Goal: Task Accomplishment & Management: Use online tool/utility

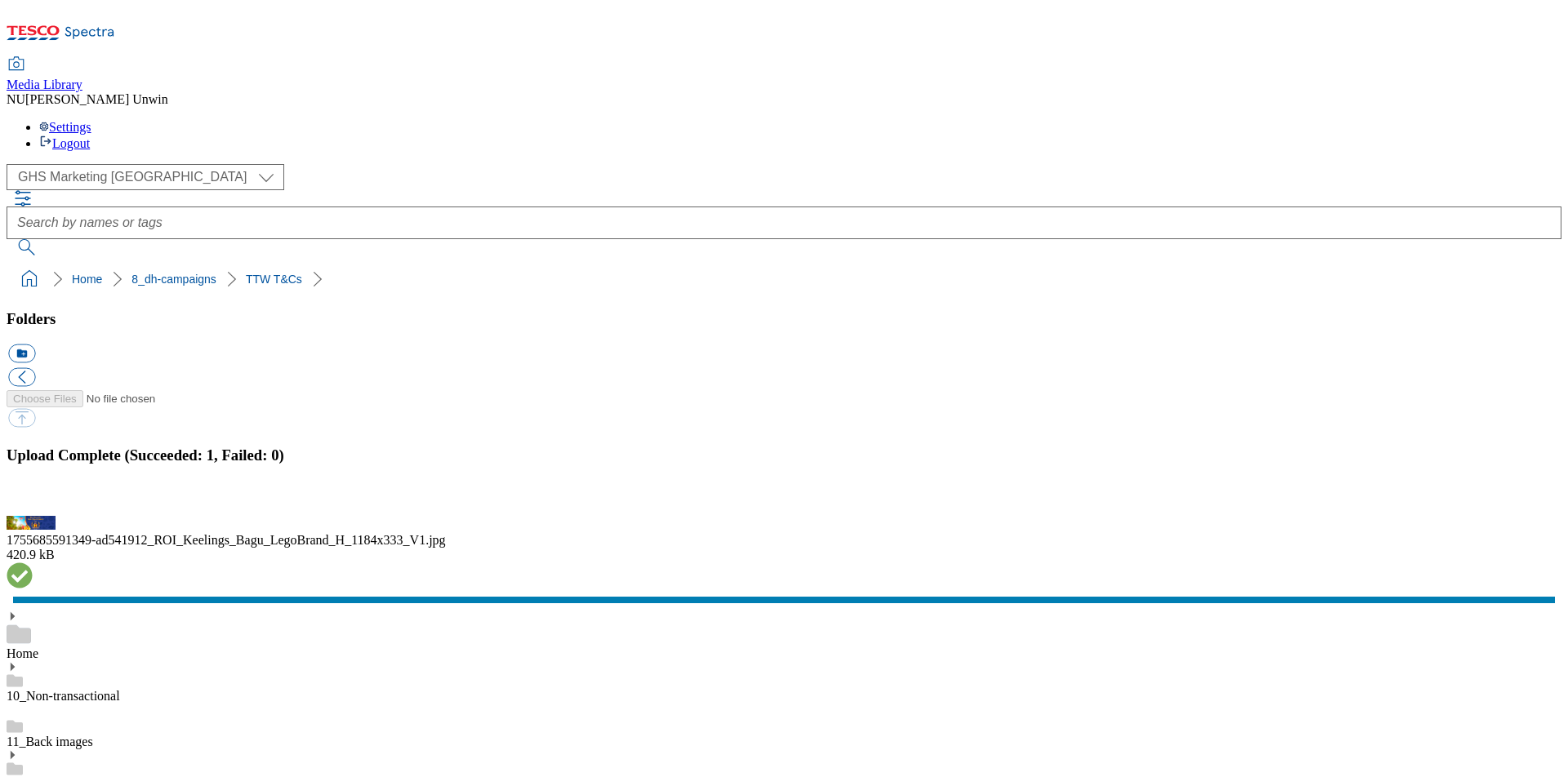
scroll to position [1246, 0]
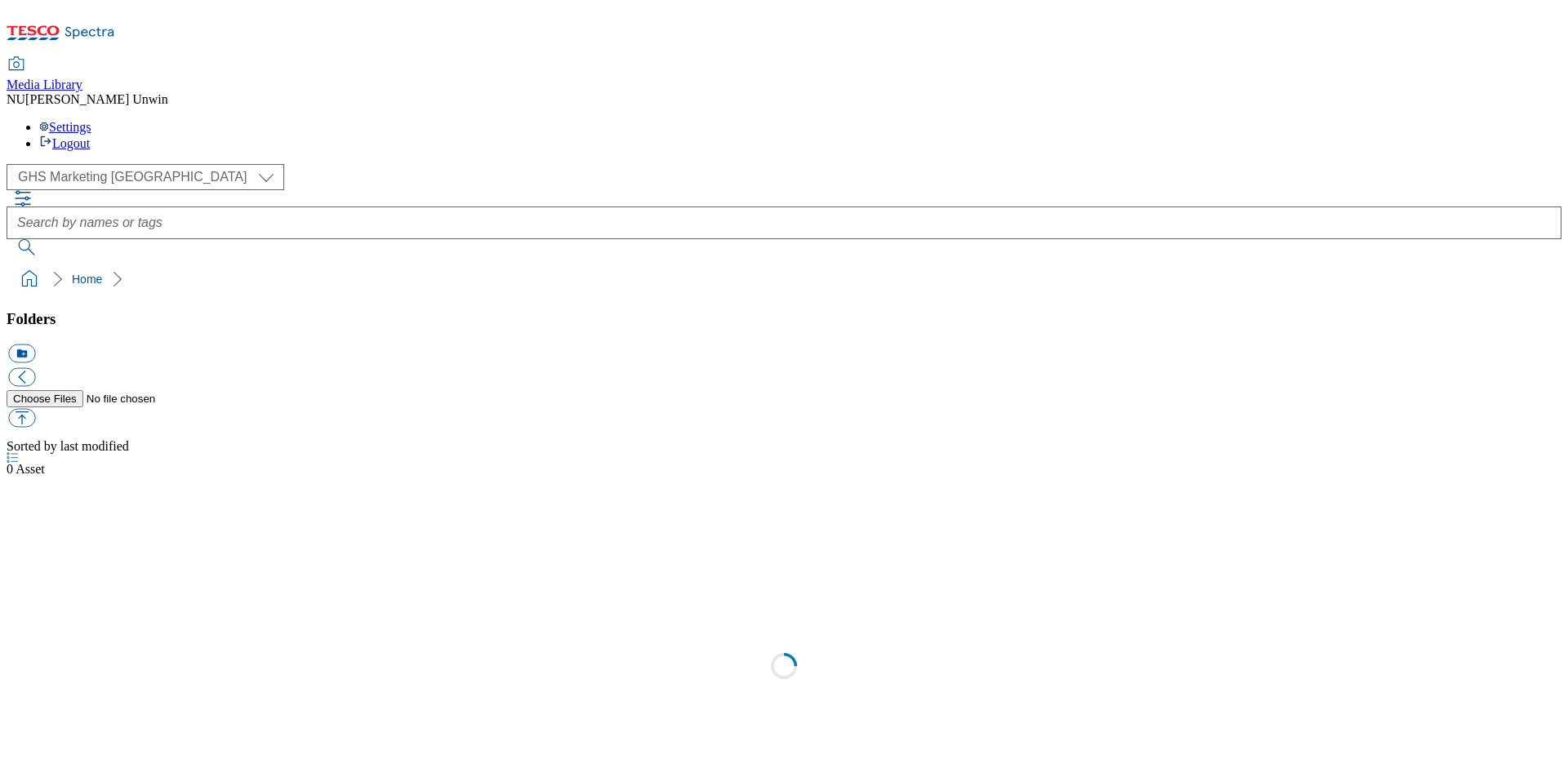
select select "flare-ghs-mktg"
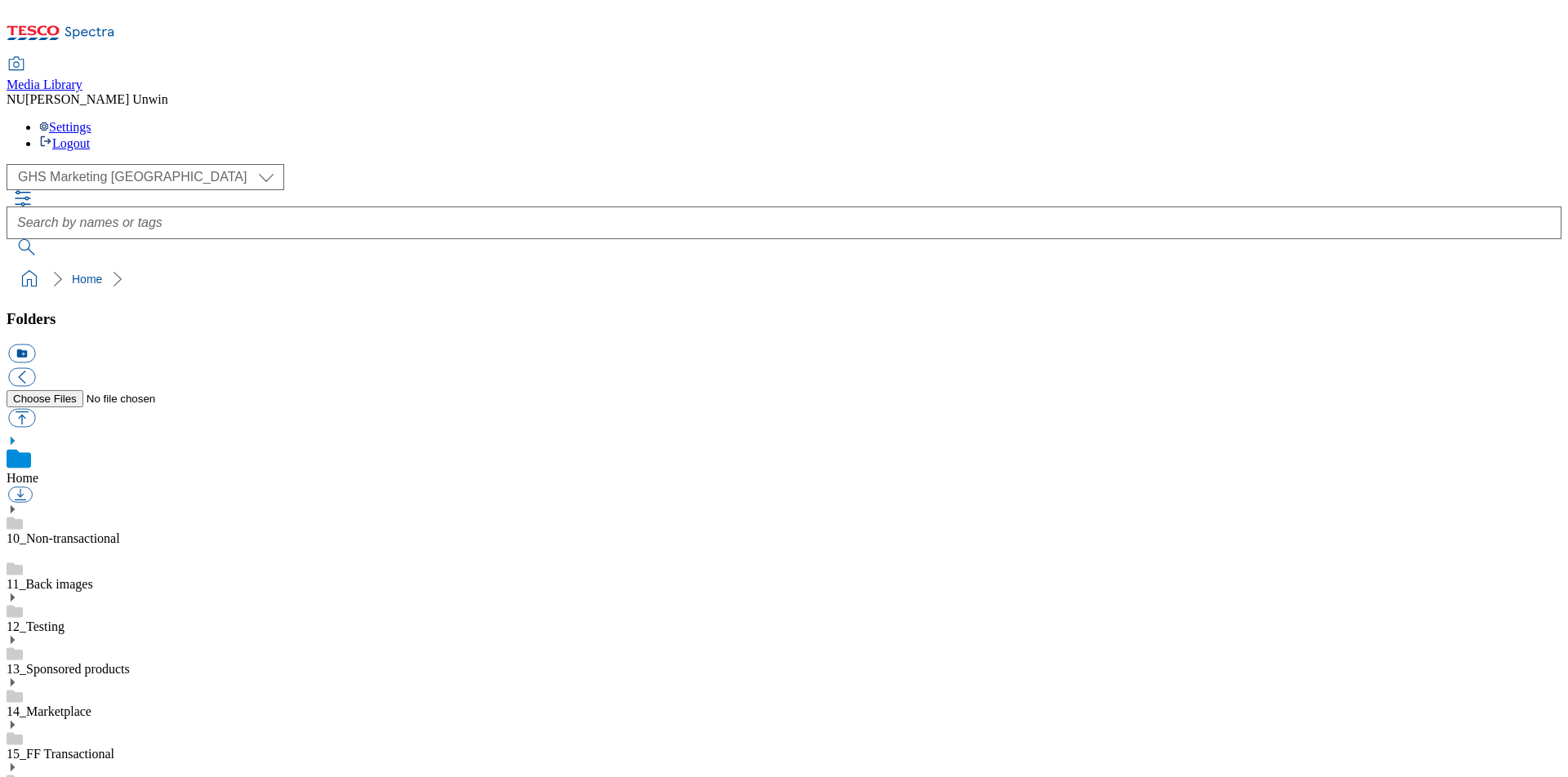
scroll to position [27, 0]
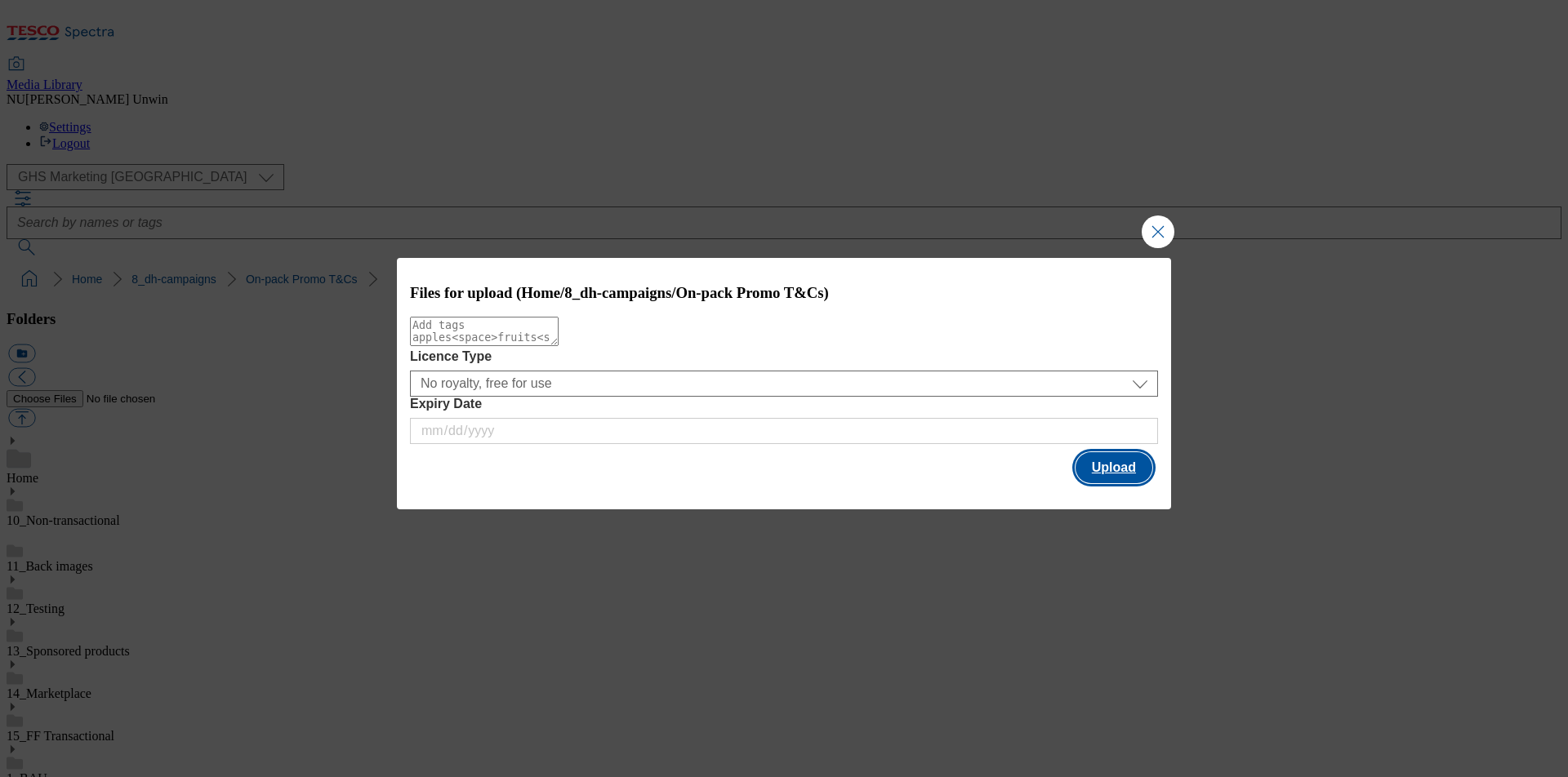
click at [1108, 476] on button "Upload" at bounding box center [1114, 468] width 77 height 31
